Goal: Task Accomplishment & Management: Complete application form

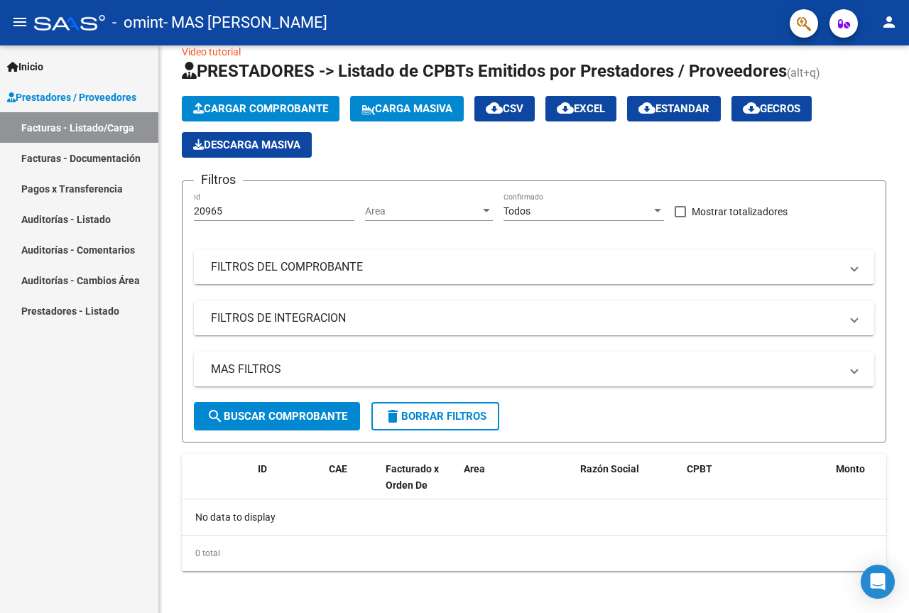
scroll to position [28, 0]
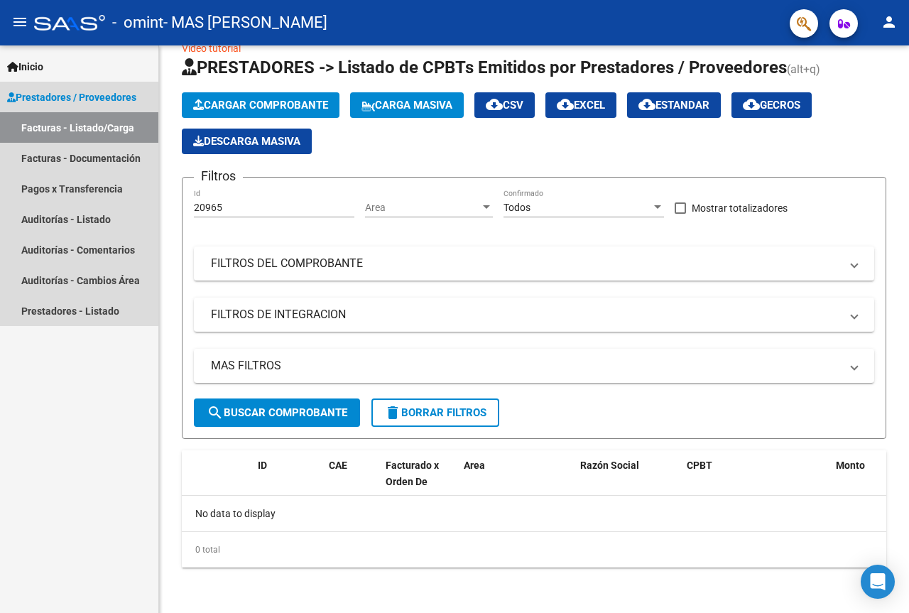
click at [120, 126] on link "Facturas - Listado/Carga" at bounding box center [79, 127] width 158 height 31
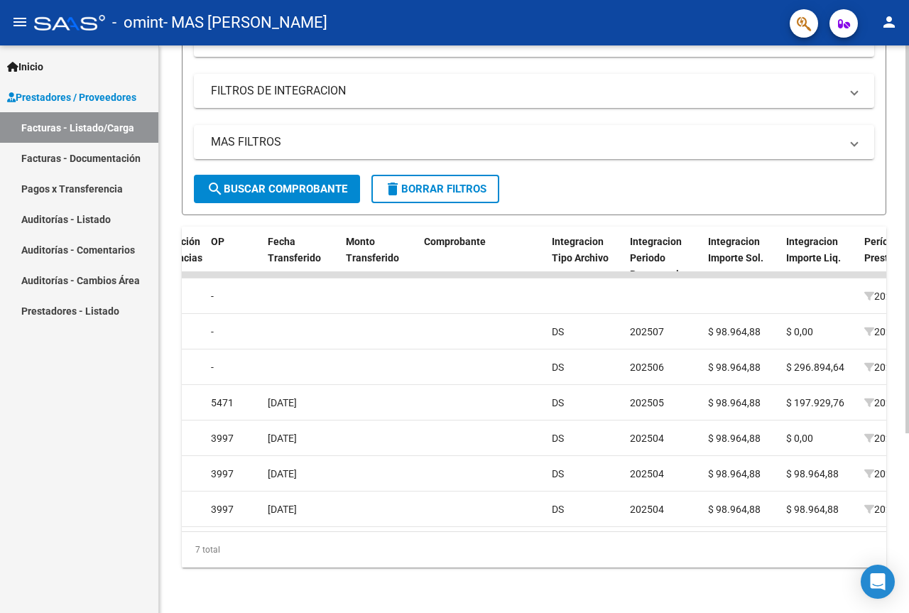
scroll to position [0, 1174]
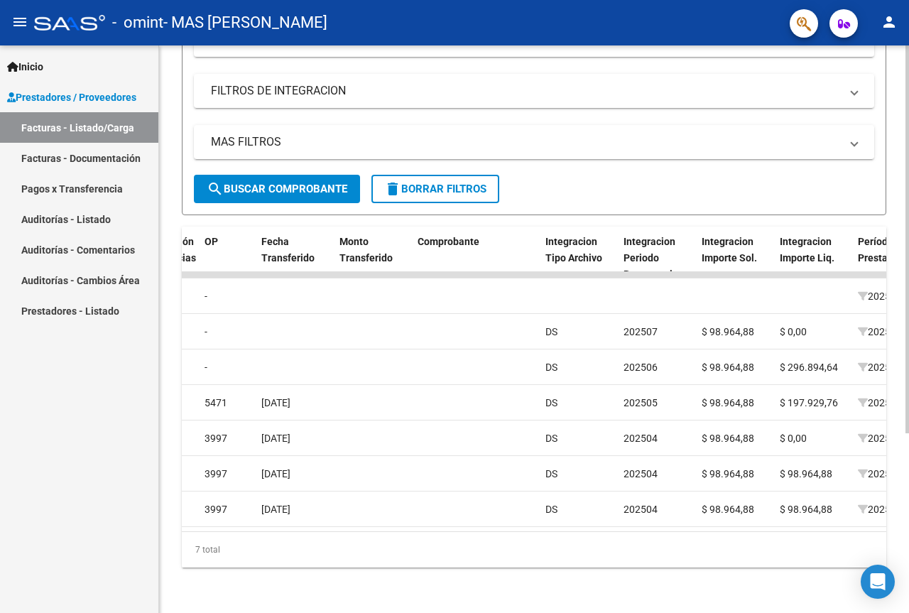
click at [764, 185] on form "Filtros Id Area Area Todos Confirmado Mostrar totalizadores FILTROS DEL COMPROB…" at bounding box center [534, 84] width 704 height 262
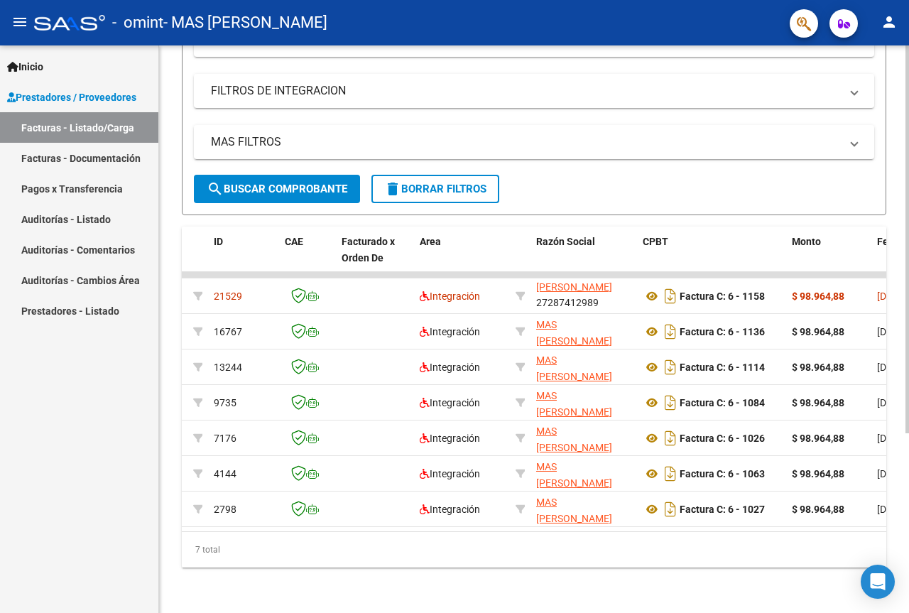
scroll to position [0, 0]
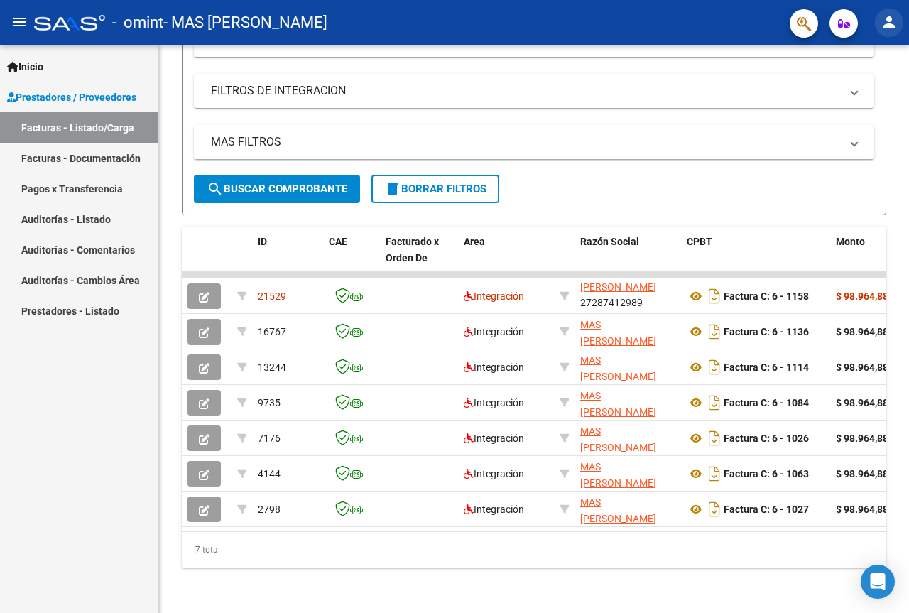
click at [887, 23] on mat-icon "person" at bounding box center [888, 21] width 17 height 17
click at [856, 91] on button "exit_to_app Salir" at bounding box center [859, 94] width 87 height 34
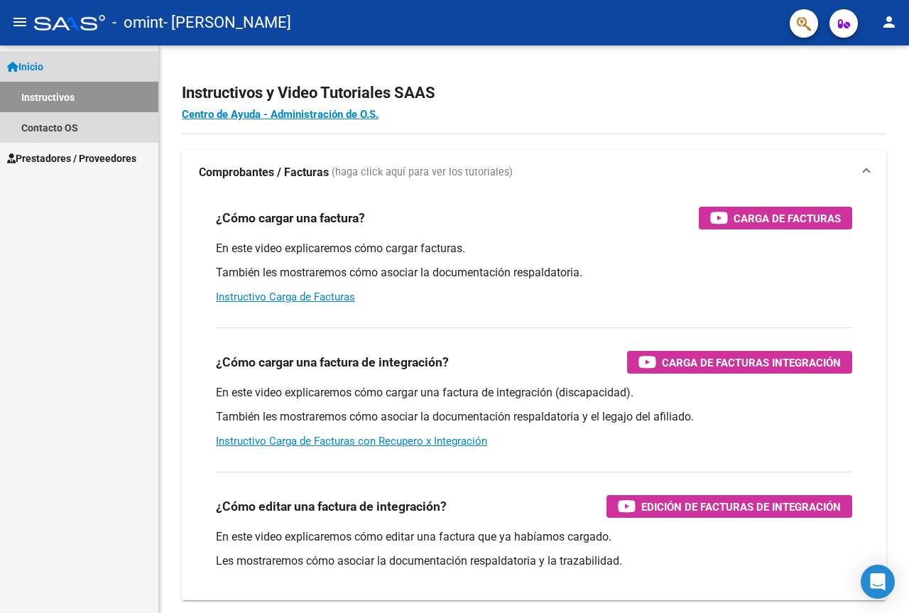
click at [88, 101] on link "Instructivos" at bounding box center [79, 97] width 158 height 31
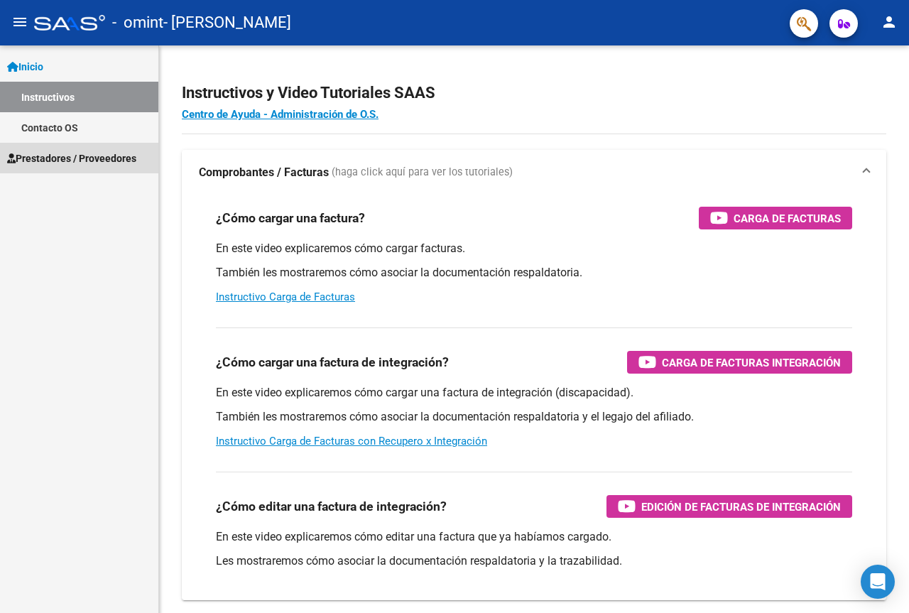
click at [72, 161] on span "Prestadores / Proveedores" at bounding box center [71, 158] width 129 height 16
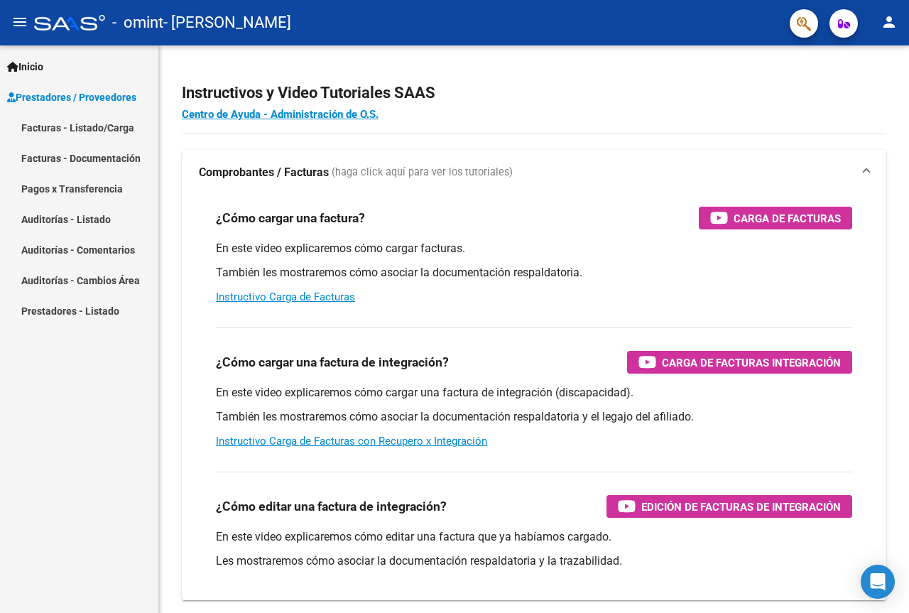
click at [89, 133] on link "Facturas - Listado/Carga" at bounding box center [79, 127] width 158 height 31
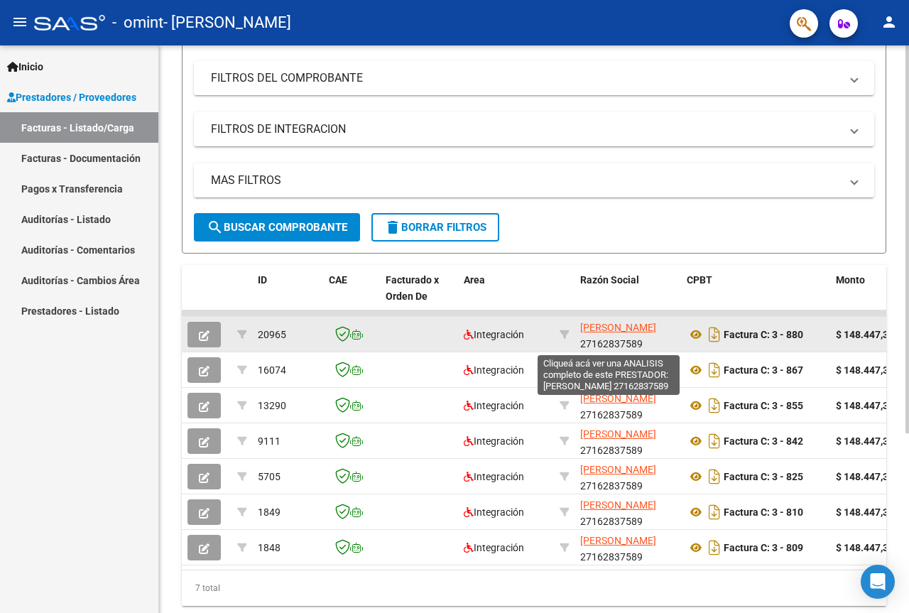
click at [612, 331] on span "[PERSON_NAME]" at bounding box center [618, 327] width 76 height 11
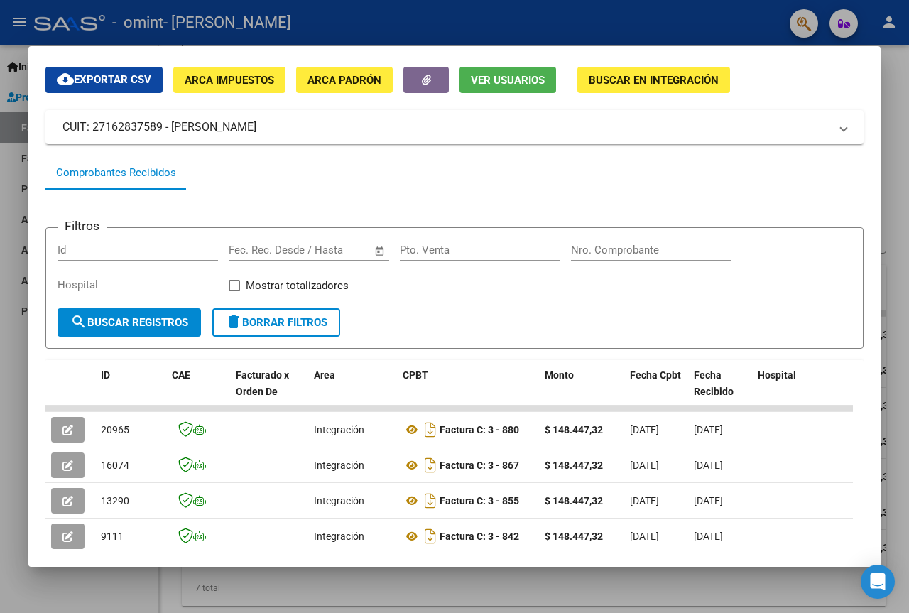
scroll to position [71, 0]
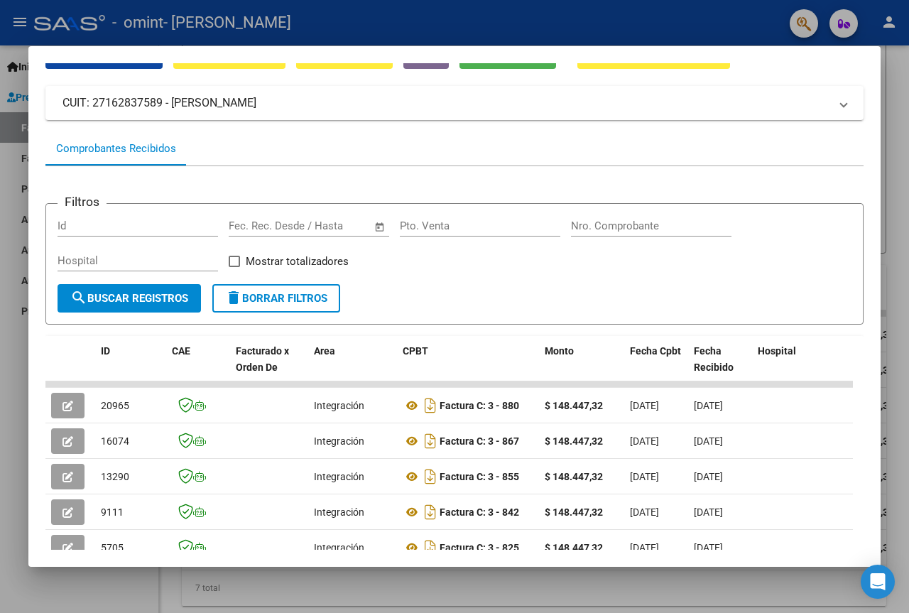
click at [902, 122] on div at bounding box center [454, 306] width 909 height 613
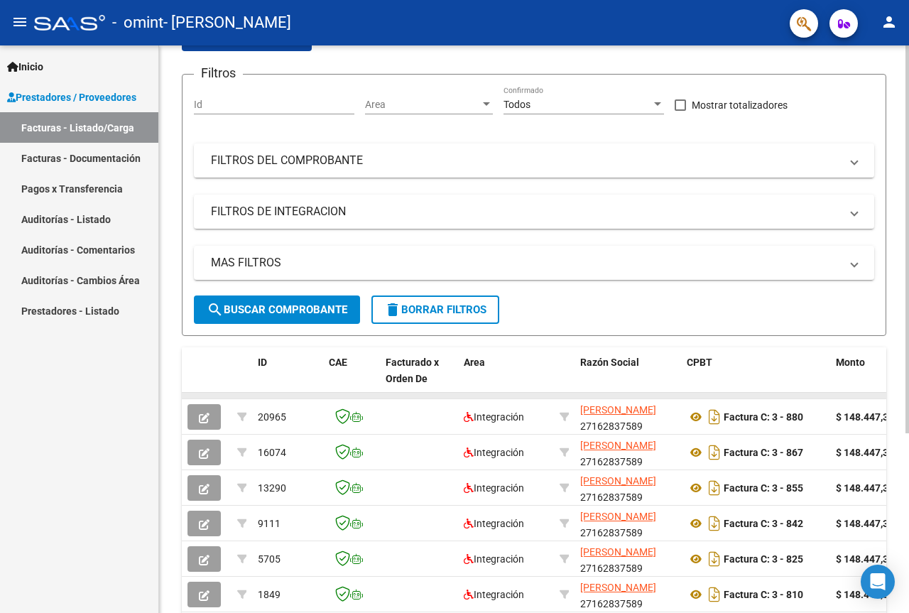
scroll to position [142, 0]
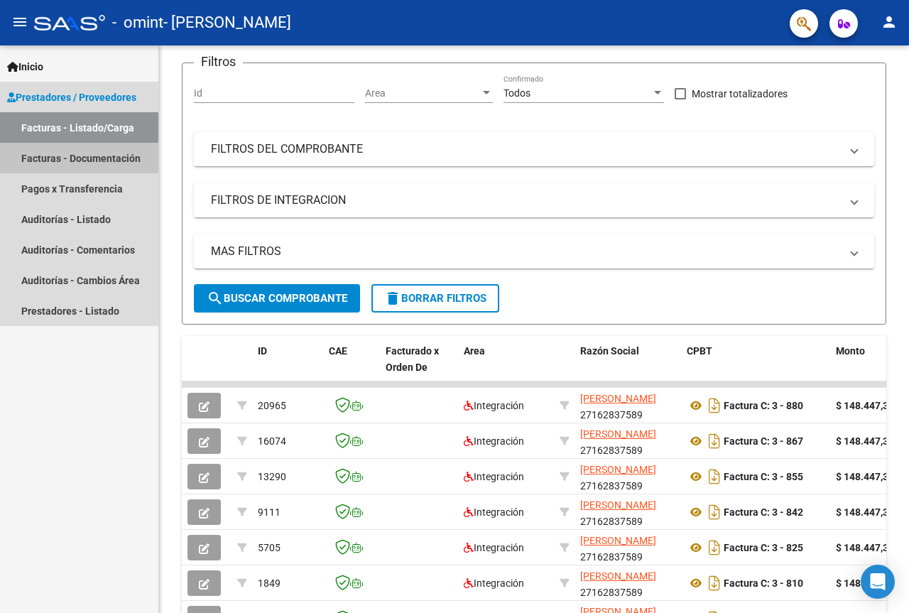
click at [98, 160] on link "Facturas - Documentación" at bounding box center [79, 158] width 158 height 31
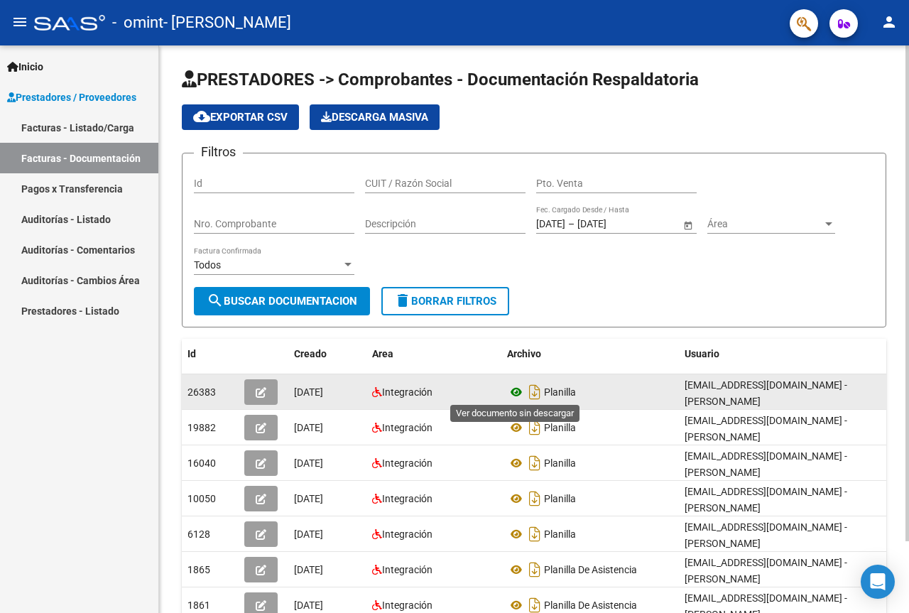
click at [518, 393] on icon at bounding box center [516, 391] width 18 height 17
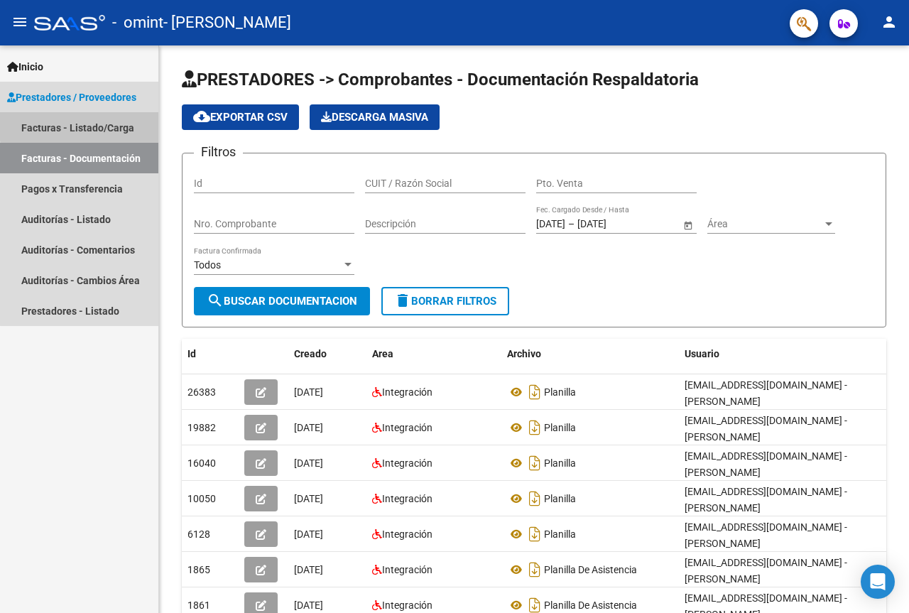
click at [96, 124] on link "Facturas - Listado/Carga" at bounding box center [79, 127] width 158 height 31
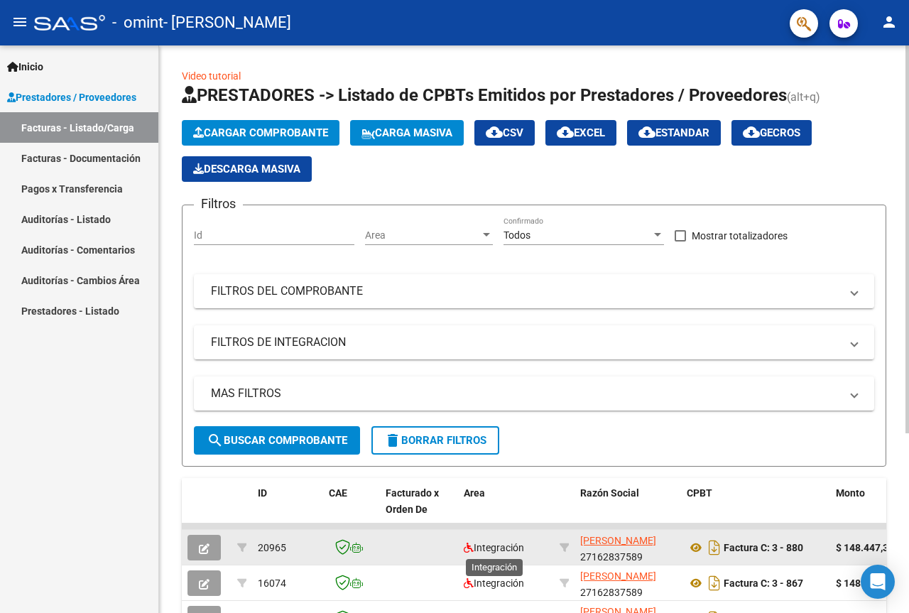
scroll to position [71, 0]
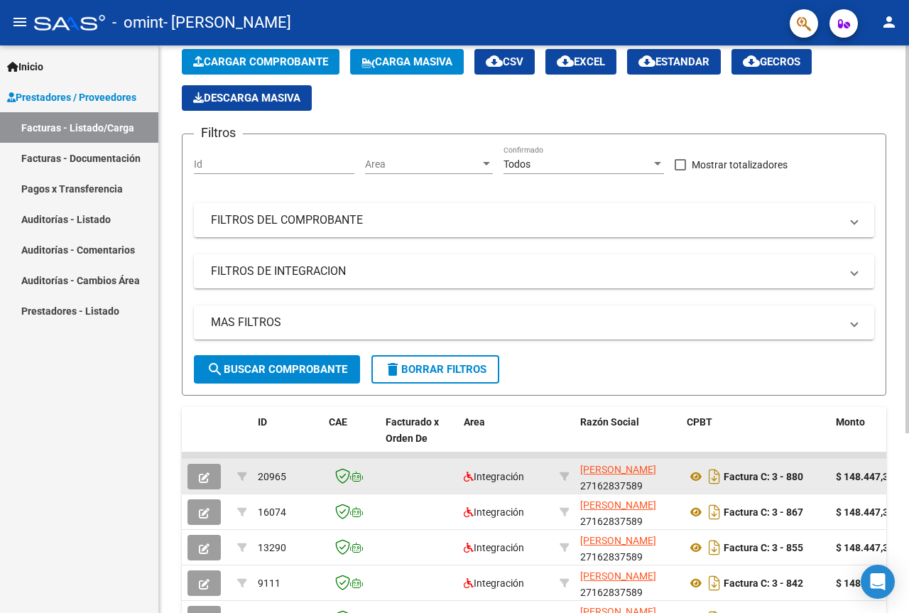
click at [811, 480] on div "Factura C: 3 - 880" at bounding box center [755, 476] width 138 height 23
click at [810, 480] on div "Factura C: 3 - 880" at bounding box center [755, 476] width 138 height 23
click at [809, 480] on div "Factura C: 3 - 880" at bounding box center [755, 476] width 138 height 23
click at [824, 473] on datatable-body-cell "Factura C: 3 - 880" at bounding box center [755, 476] width 149 height 35
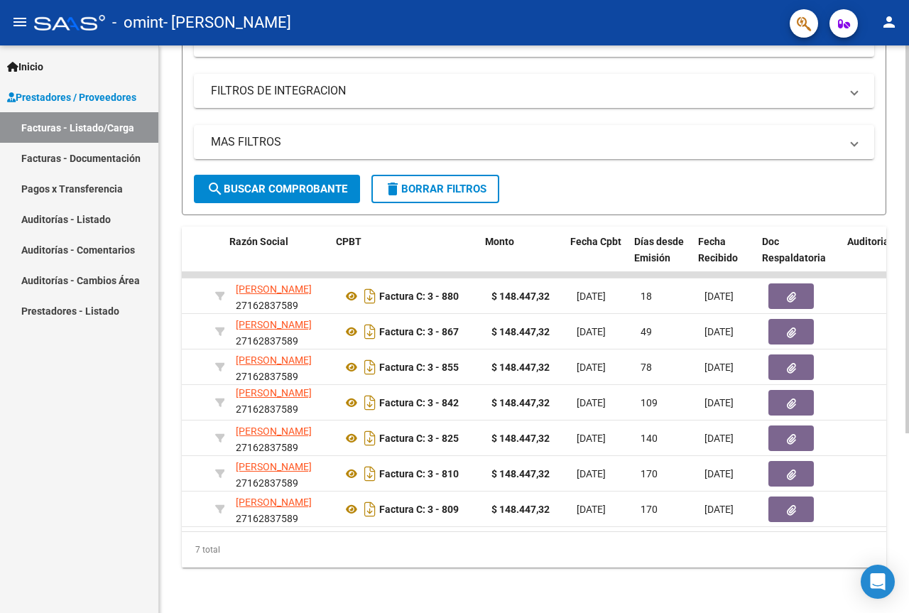
scroll to position [0, 351]
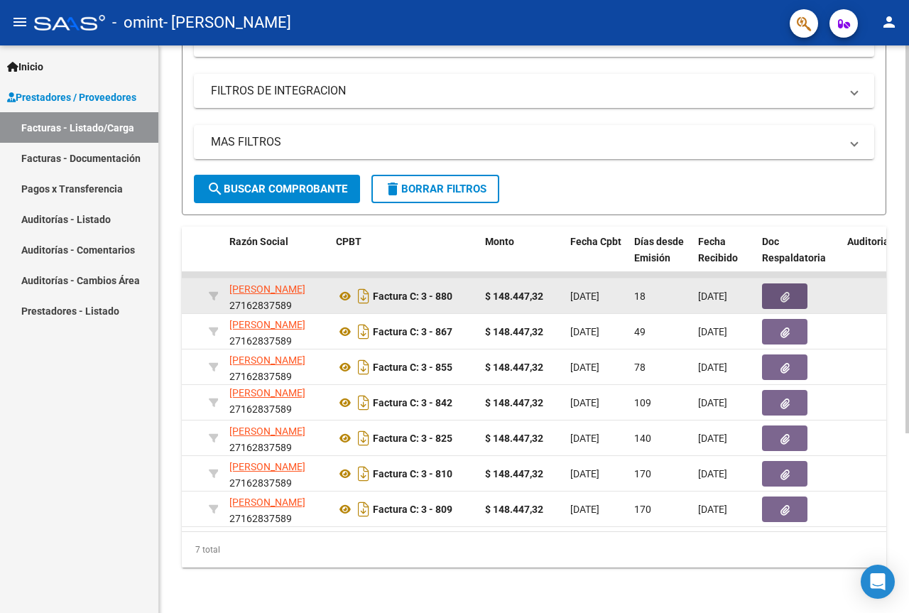
click at [791, 283] on button "button" at bounding box center [784, 296] width 45 height 26
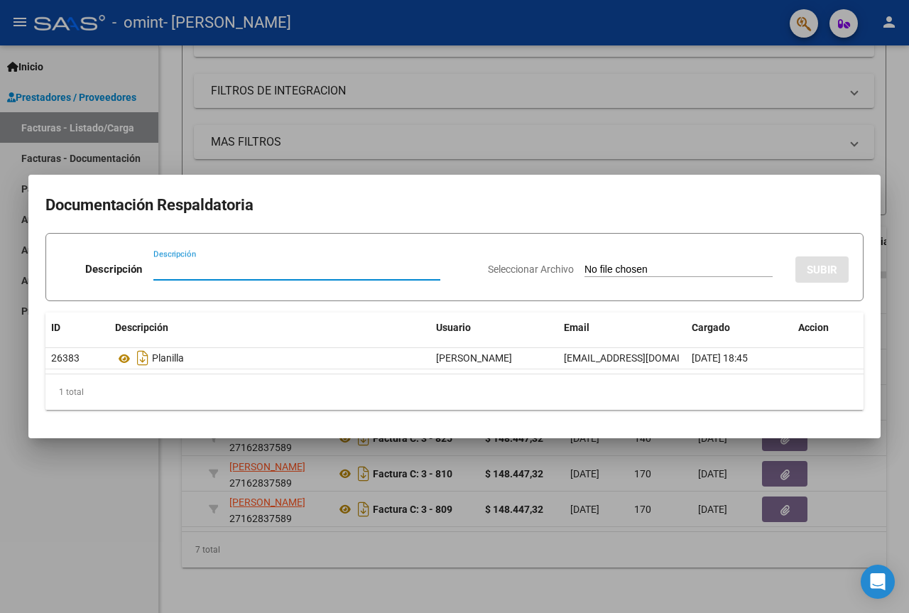
click at [765, 152] on div at bounding box center [454, 306] width 909 height 613
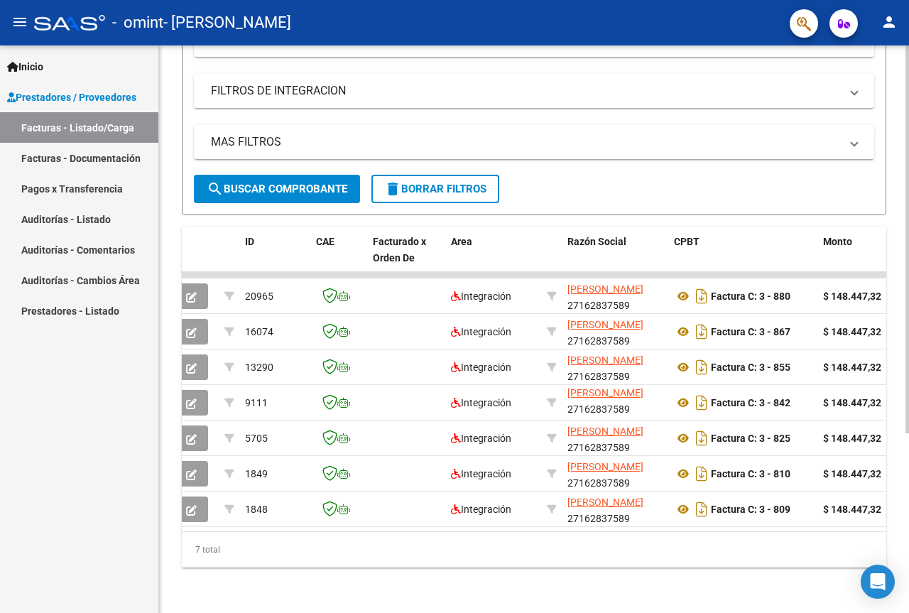
scroll to position [0, 0]
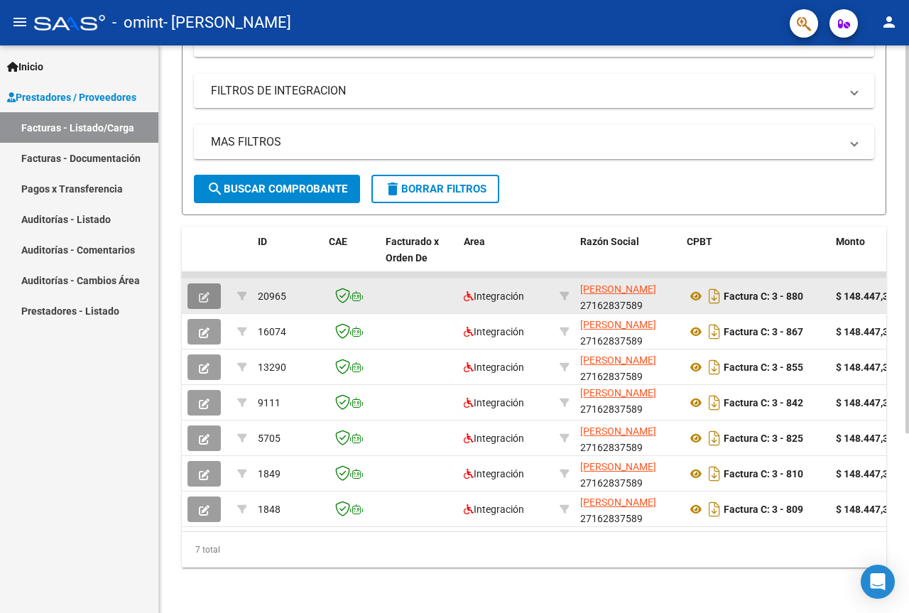
click at [200, 292] on icon "button" at bounding box center [204, 297] width 11 height 11
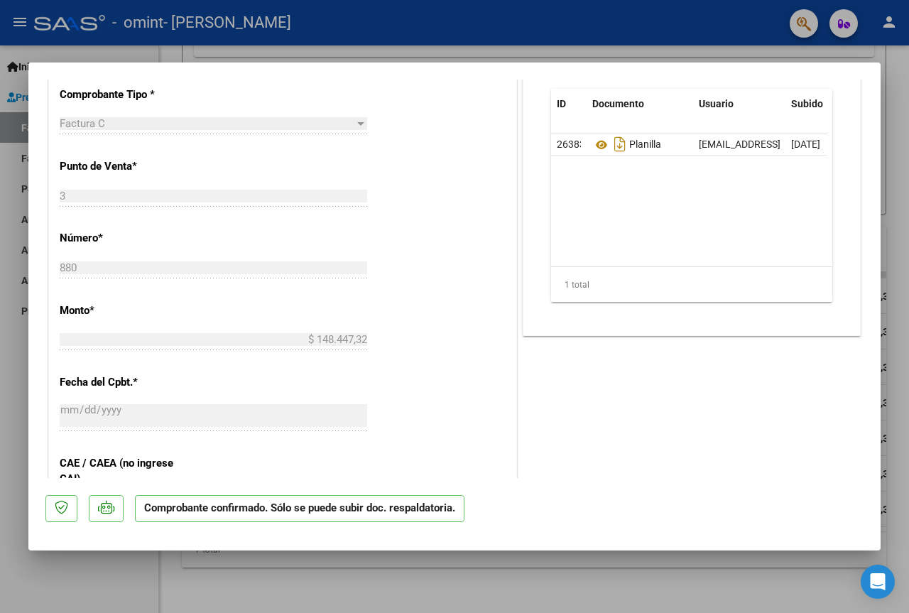
scroll to position [710, 0]
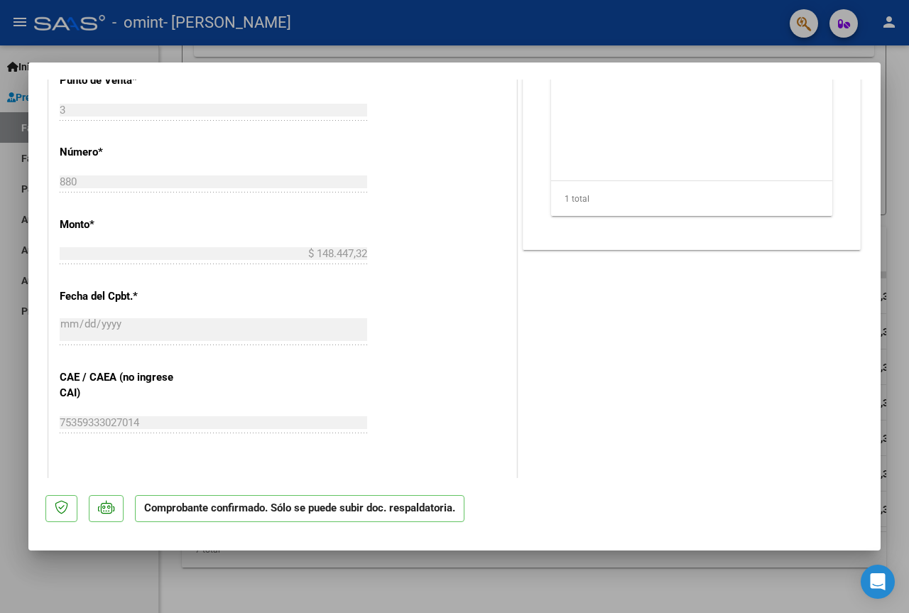
click at [728, 59] on div at bounding box center [454, 306] width 909 height 613
type input "$ 0,00"
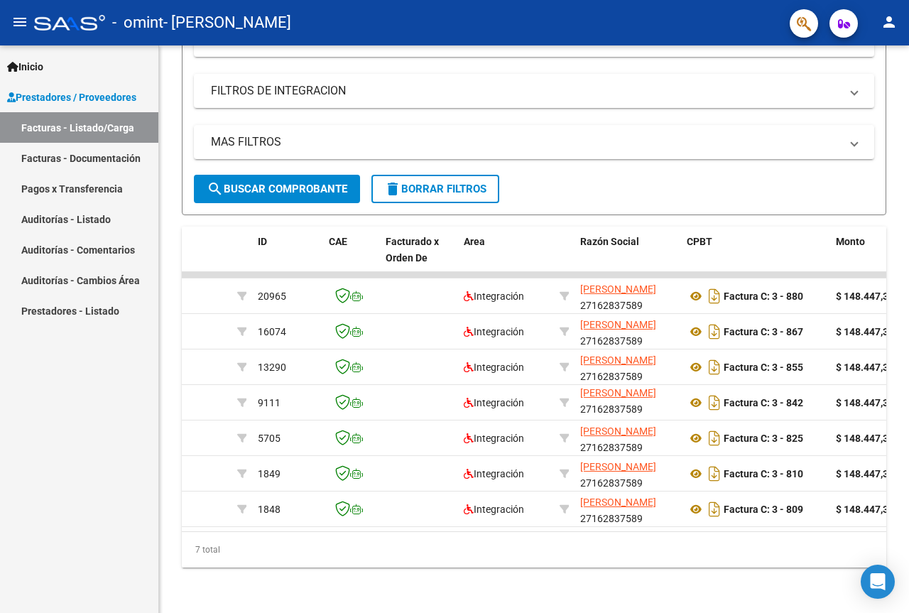
scroll to position [263, 0]
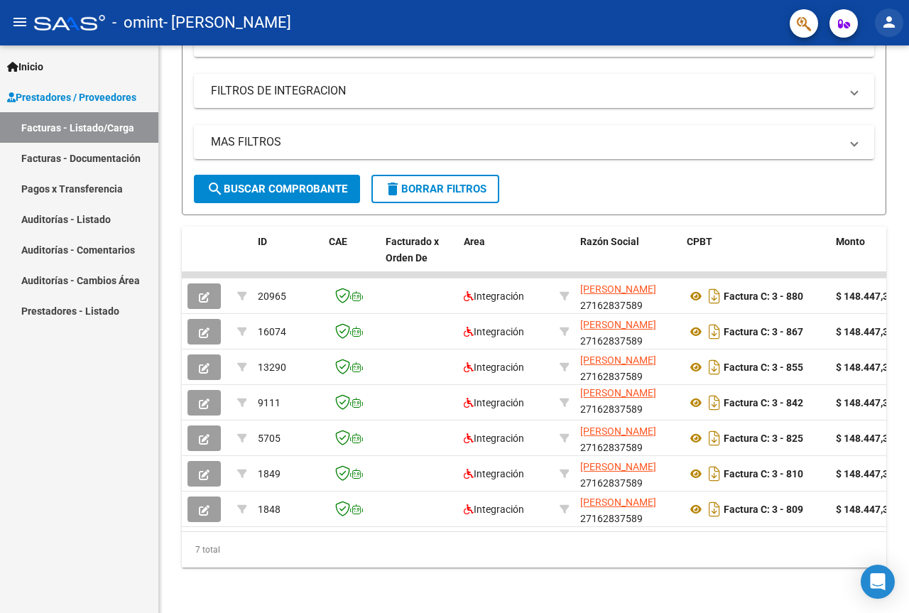
click at [890, 10] on button "person" at bounding box center [889, 23] width 28 height 28
click at [848, 92] on button "exit_to_app Salir" at bounding box center [859, 94] width 87 height 34
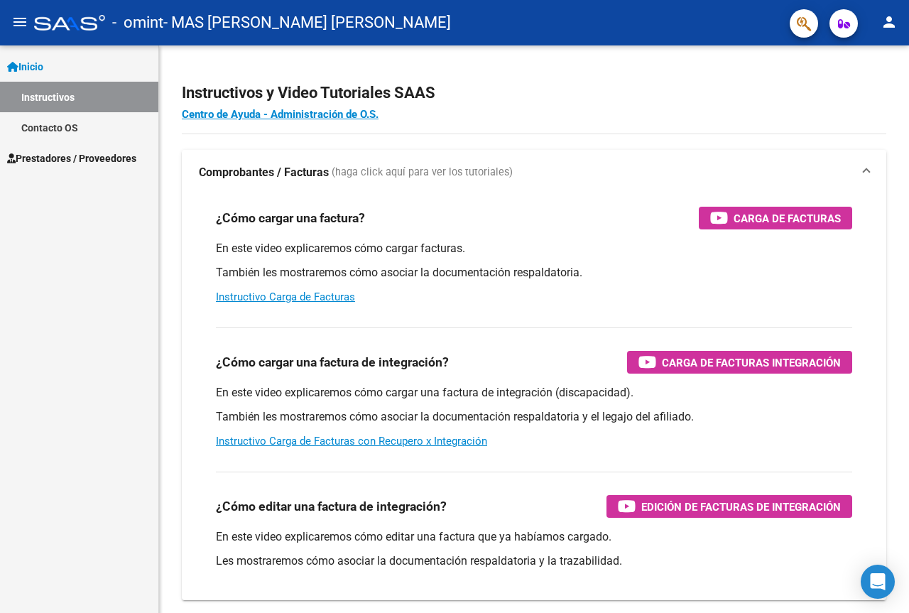
click at [73, 174] on div "Inicio Instructivos Contacto OS Prestadores / Proveedores Facturas - Listado/Ca…" at bounding box center [79, 328] width 158 height 567
click at [74, 154] on span "Prestadores / Proveedores" at bounding box center [71, 158] width 129 height 16
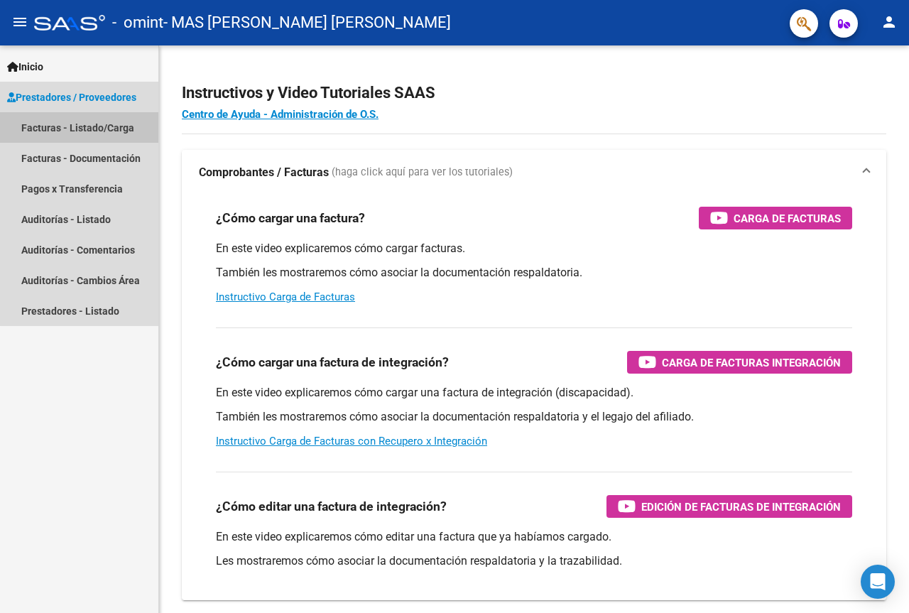
click at [84, 116] on link "Facturas - Listado/Carga" at bounding box center [79, 127] width 158 height 31
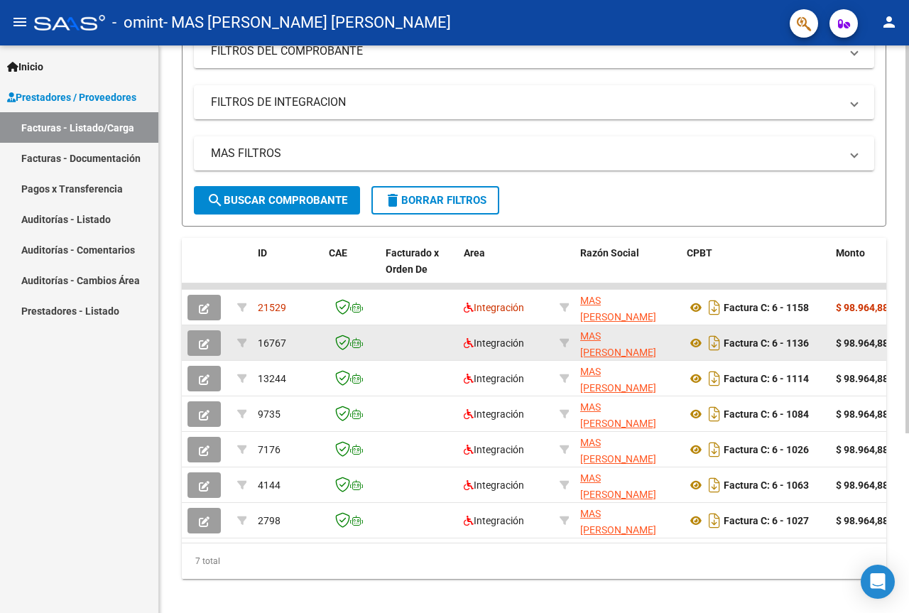
scroll to position [263, 0]
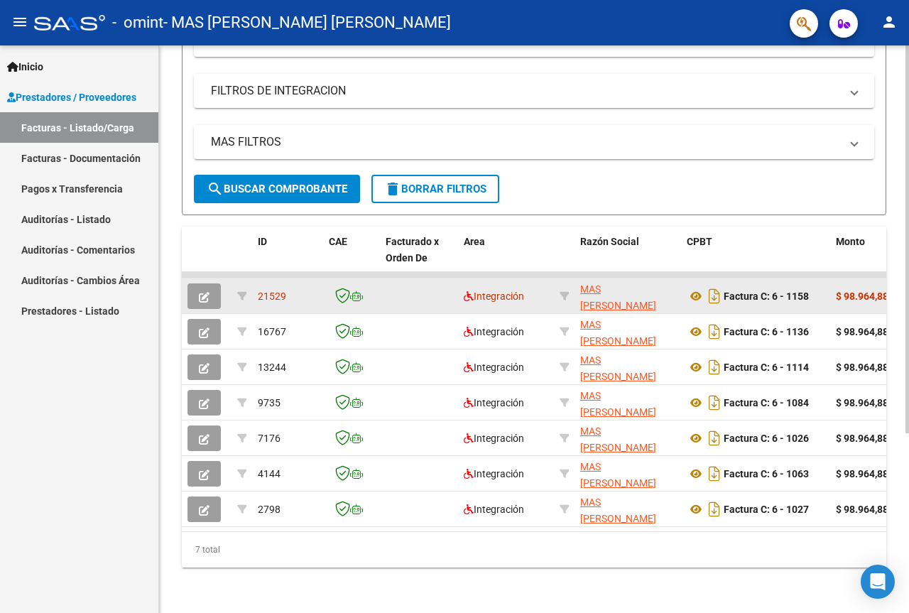
click at [207, 292] on icon "button" at bounding box center [204, 297] width 11 height 11
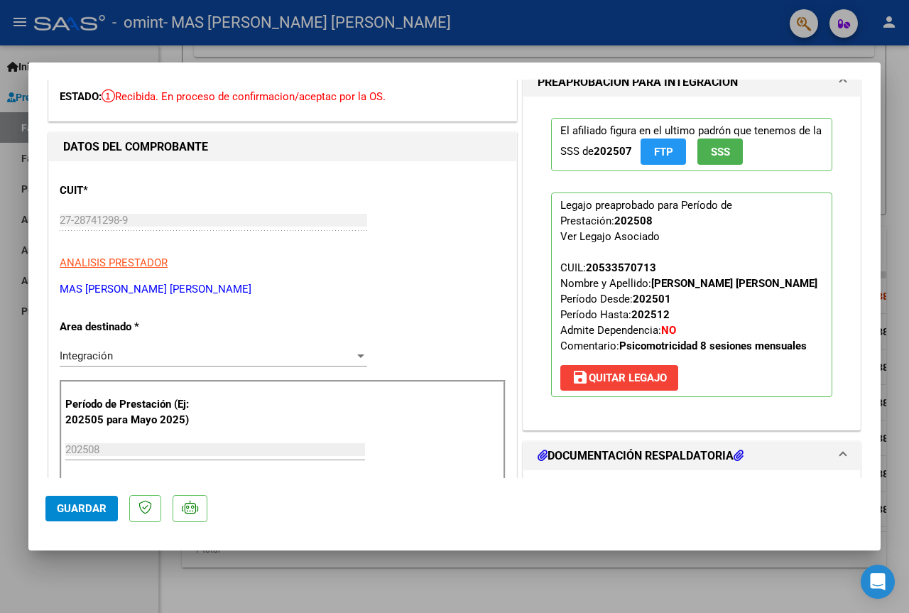
scroll to position [0, 0]
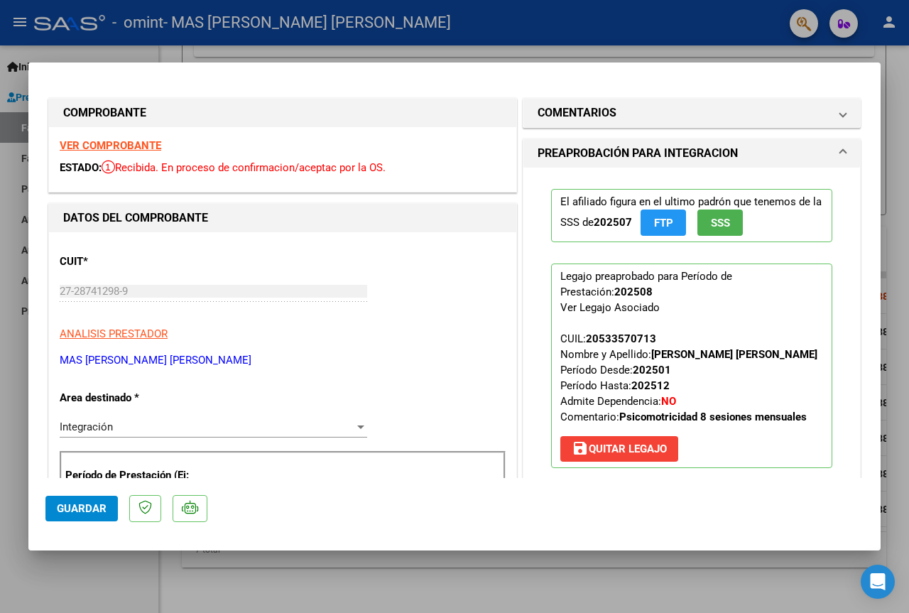
click at [734, 43] on div at bounding box center [454, 306] width 909 height 613
type input "$ 0,00"
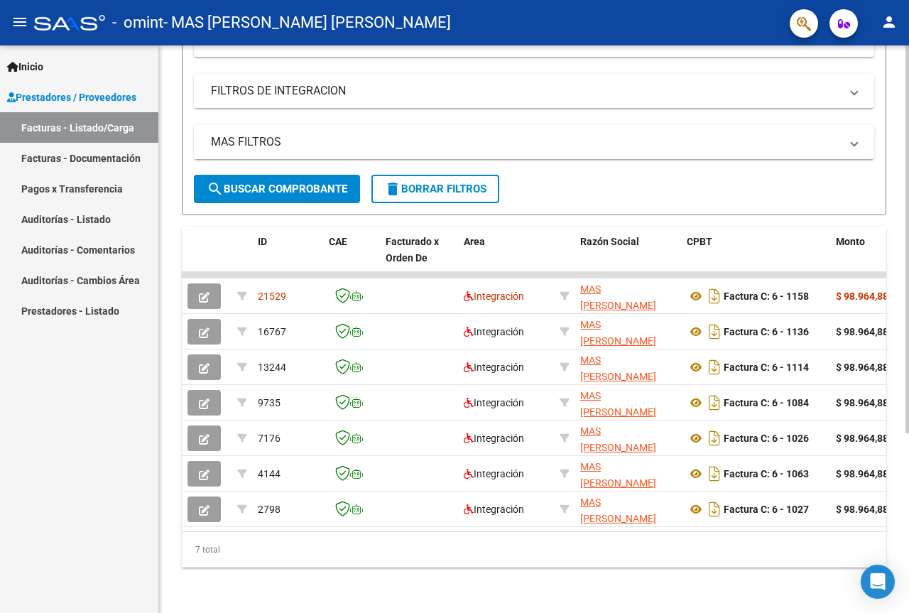
scroll to position [263, 0]
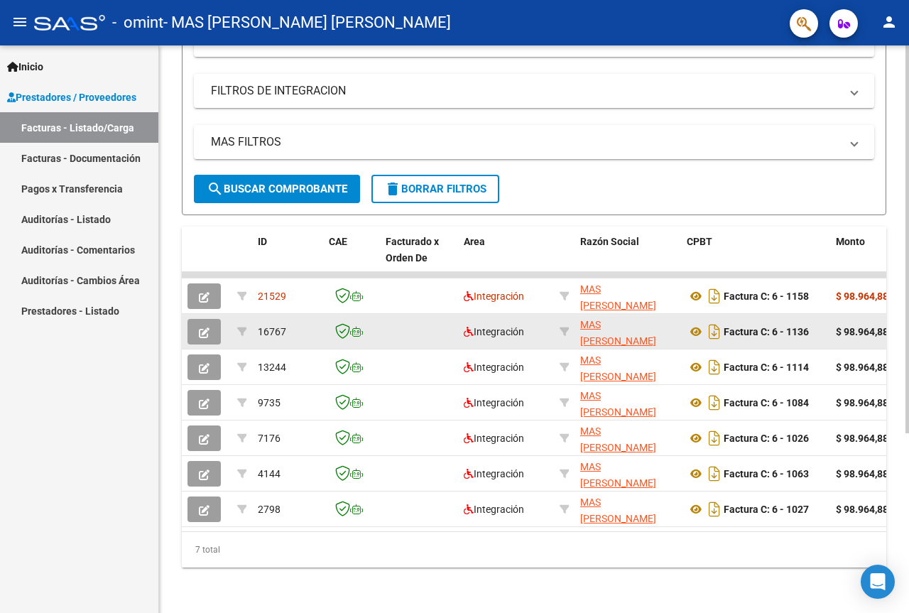
click at [206, 327] on icon "button" at bounding box center [204, 332] width 11 height 11
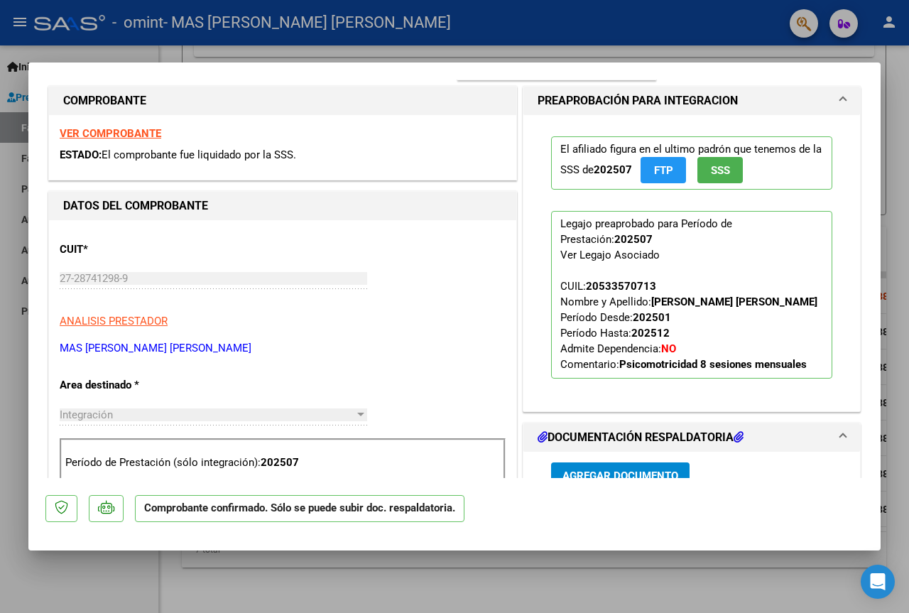
scroll to position [142, 0]
